Goal: Information Seeking & Learning: Learn about a topic

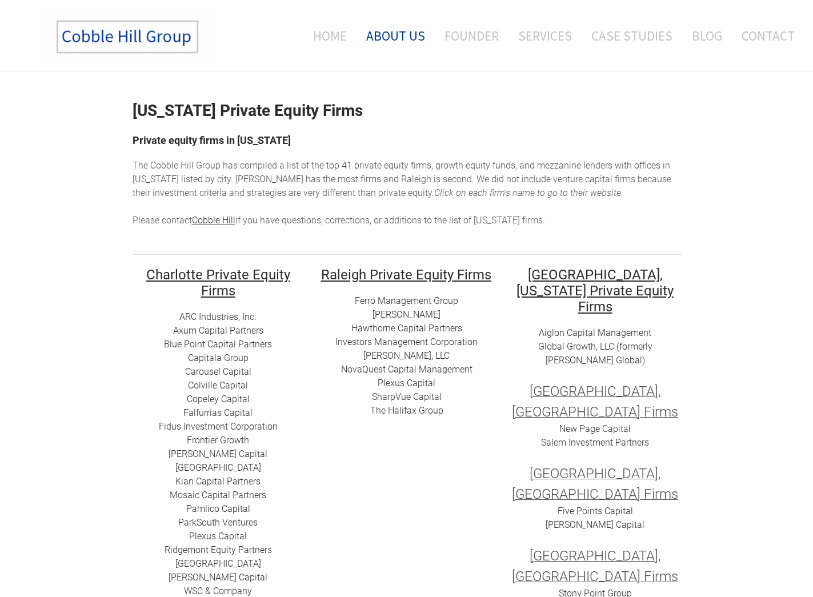
click at [402, 38] on link "About Us" at bounding box center [395, 35] width 76 height 47
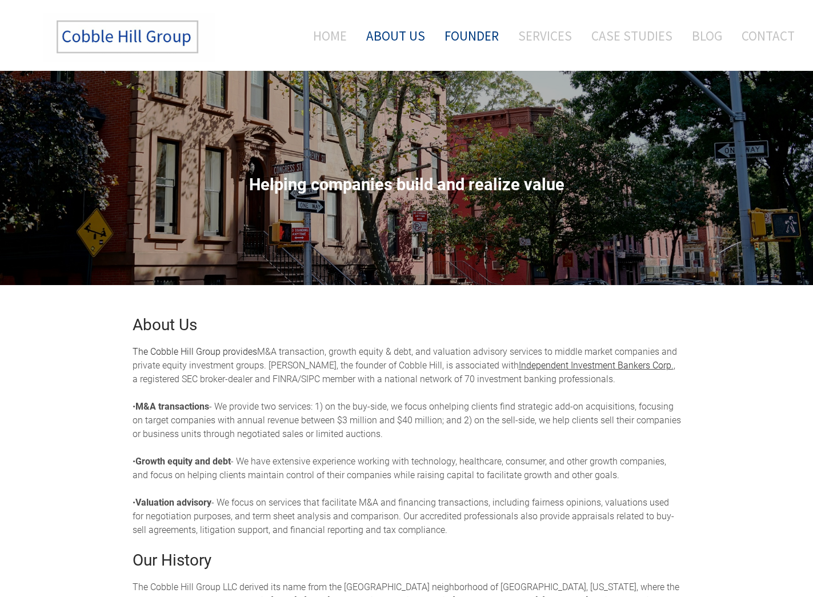
click at [474, 37] on link "Founder" at bounding box center [471, 35] width 71 height 47
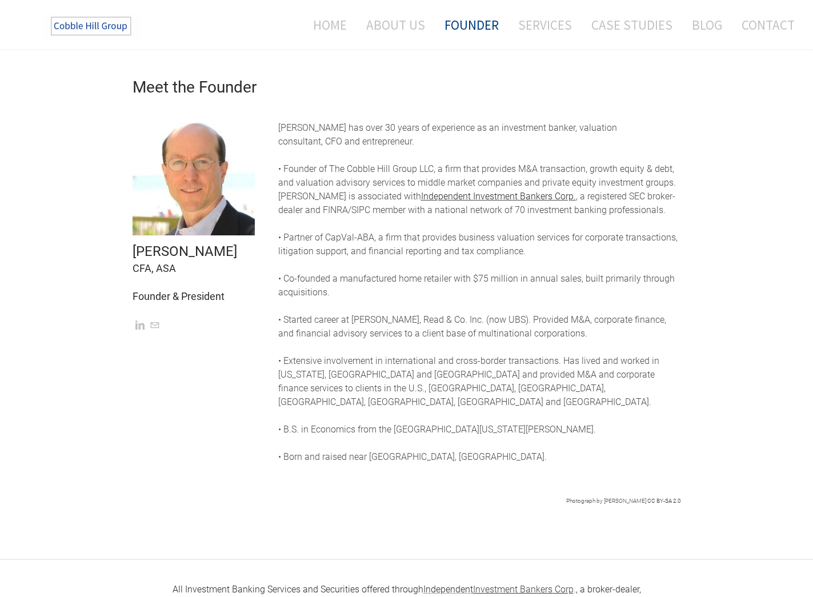
scroll to position [240, 0]
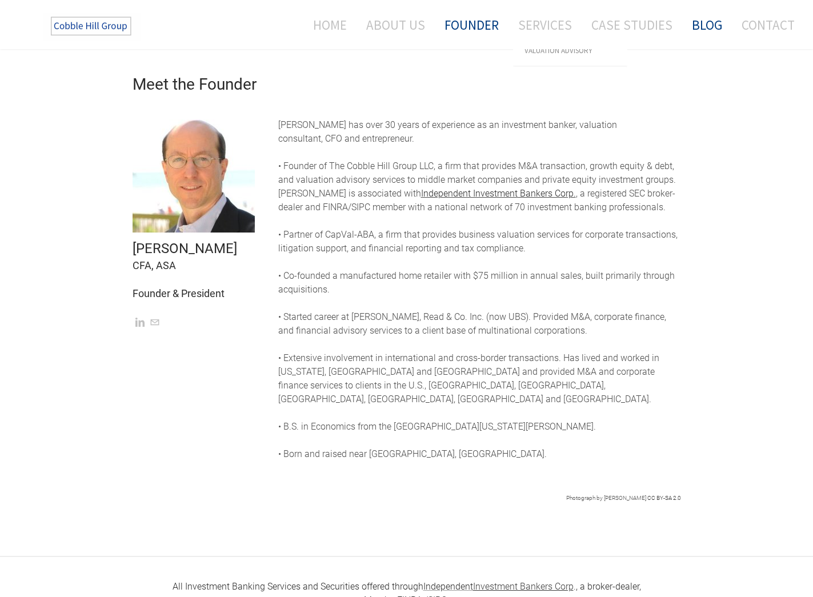
click at [707, 29] on link "Blog" at bounding box center [706, 25] width 47 height 30
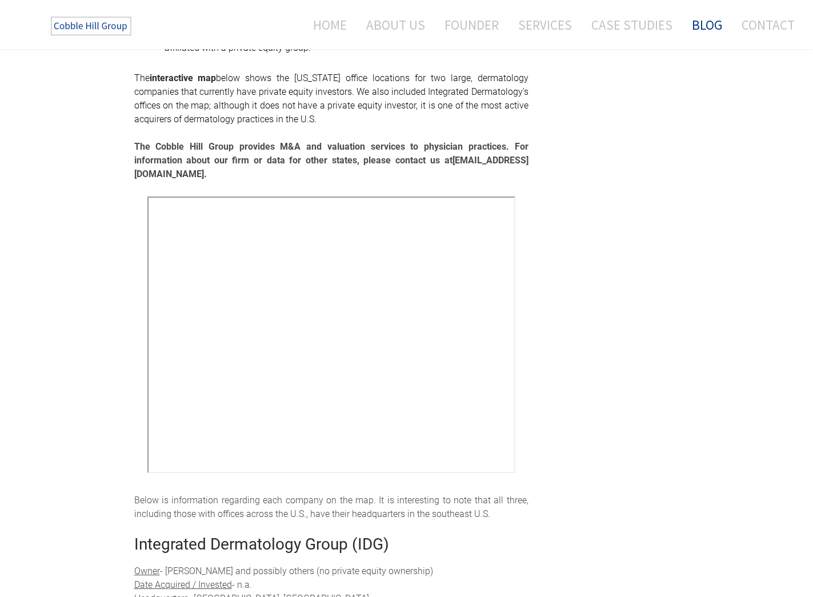
scroll to position [544, 0]
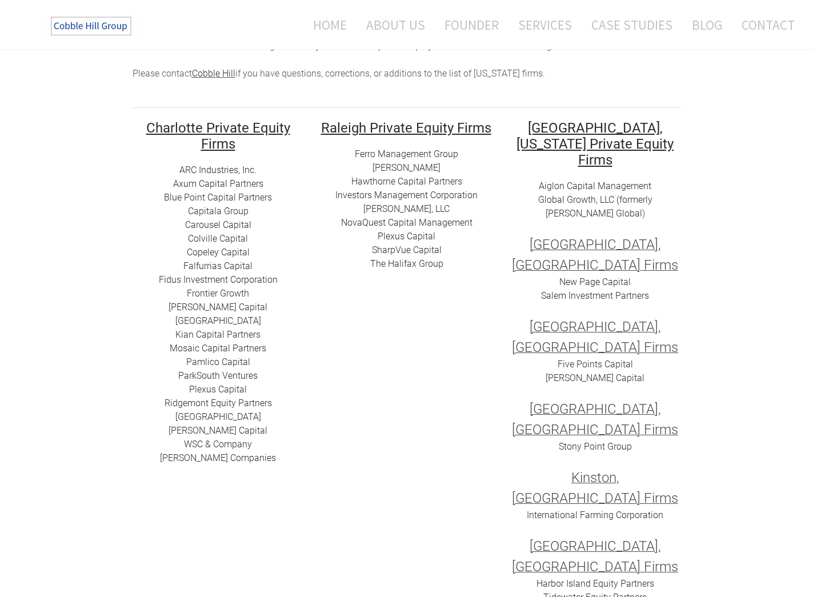
scroll to position [147, 0]
click at [203, 226] on link "​​Carousel Capital​​" at bounding box center [218, 224] width 66 height 11
click at [204, 404] on link "​ Ridgemont Equity Partners​" at bounding box center [217, 402] width 107 height 11
click at [212, 196] on link "​Blue Point Capital Partners" at bounding box center [218, 196] width 108 height 11
